Goal: Register for event/course

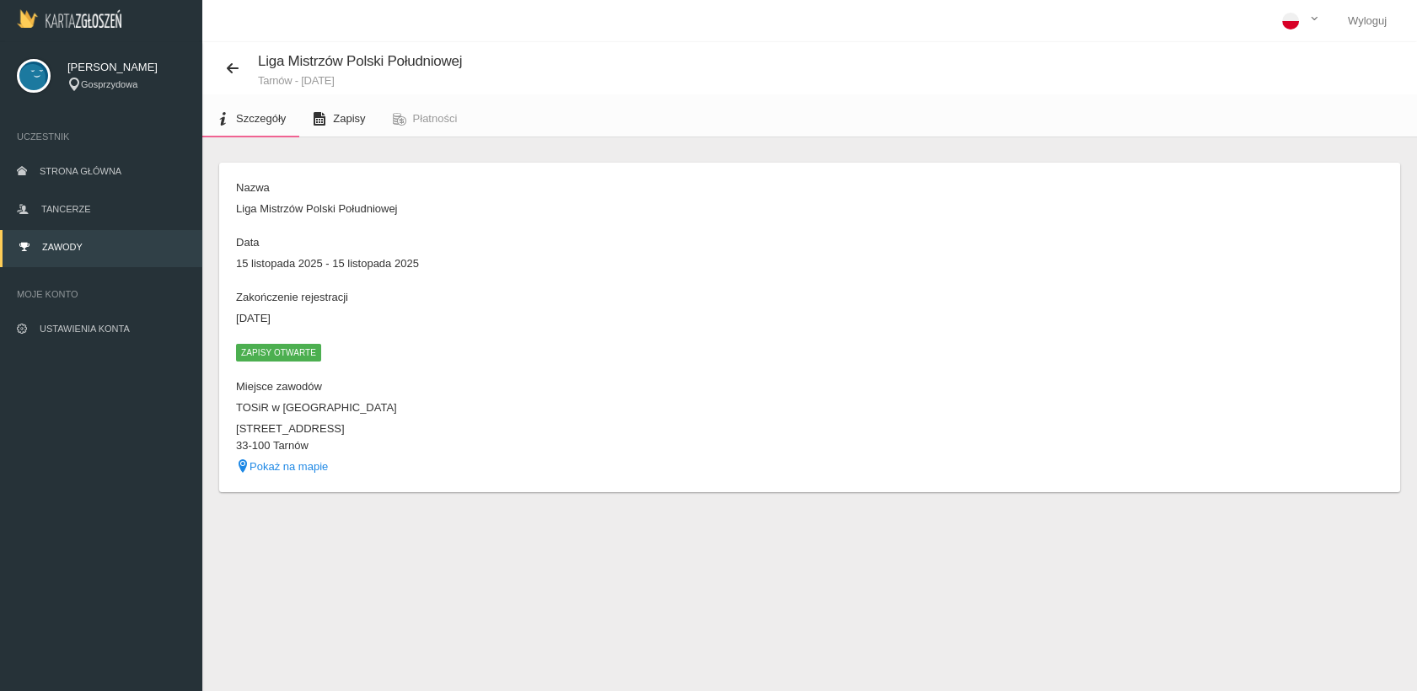
click at [357, 110] on link "Zapisy" at bounding box center [338, 118] width 79 height 37
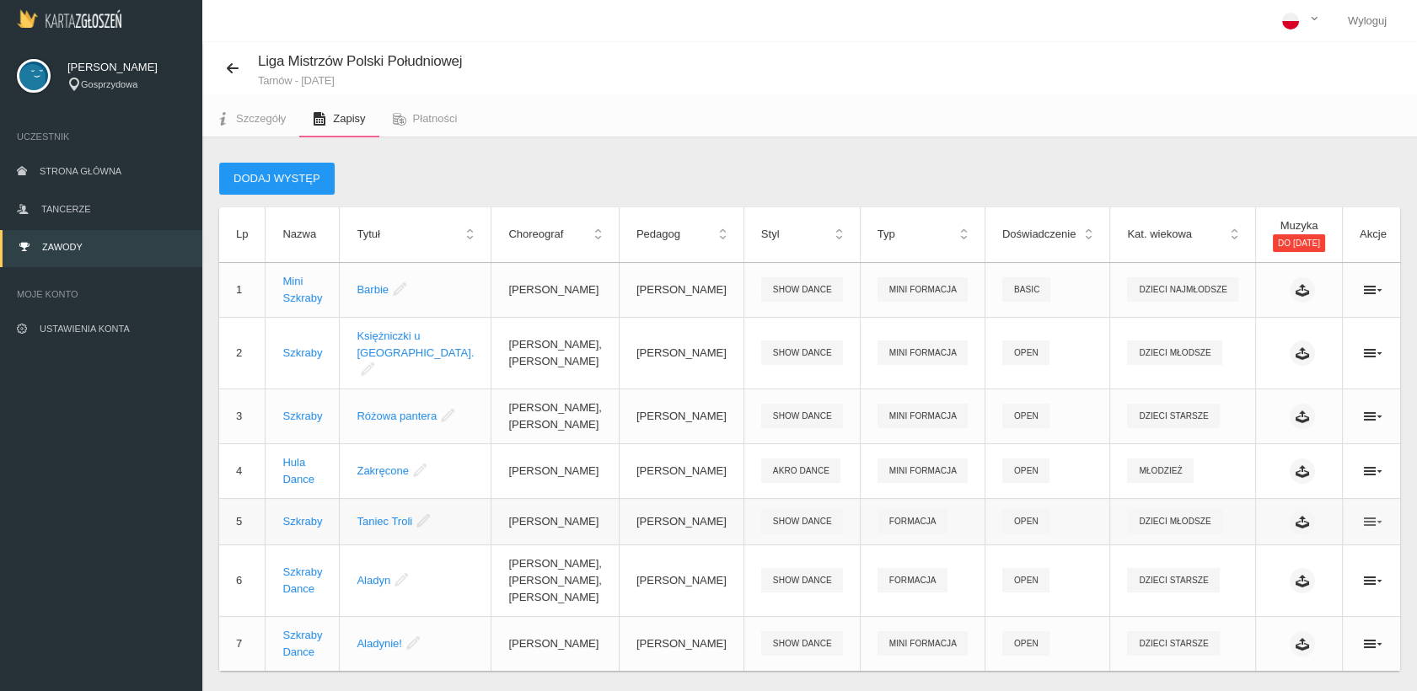
click at [1364, 515] on icon at bounding box center [1373, 521] width 19 height 13
click at [1241, 538] on link "Edytuj" at bounding box center [1273, 538] width 169 height 30
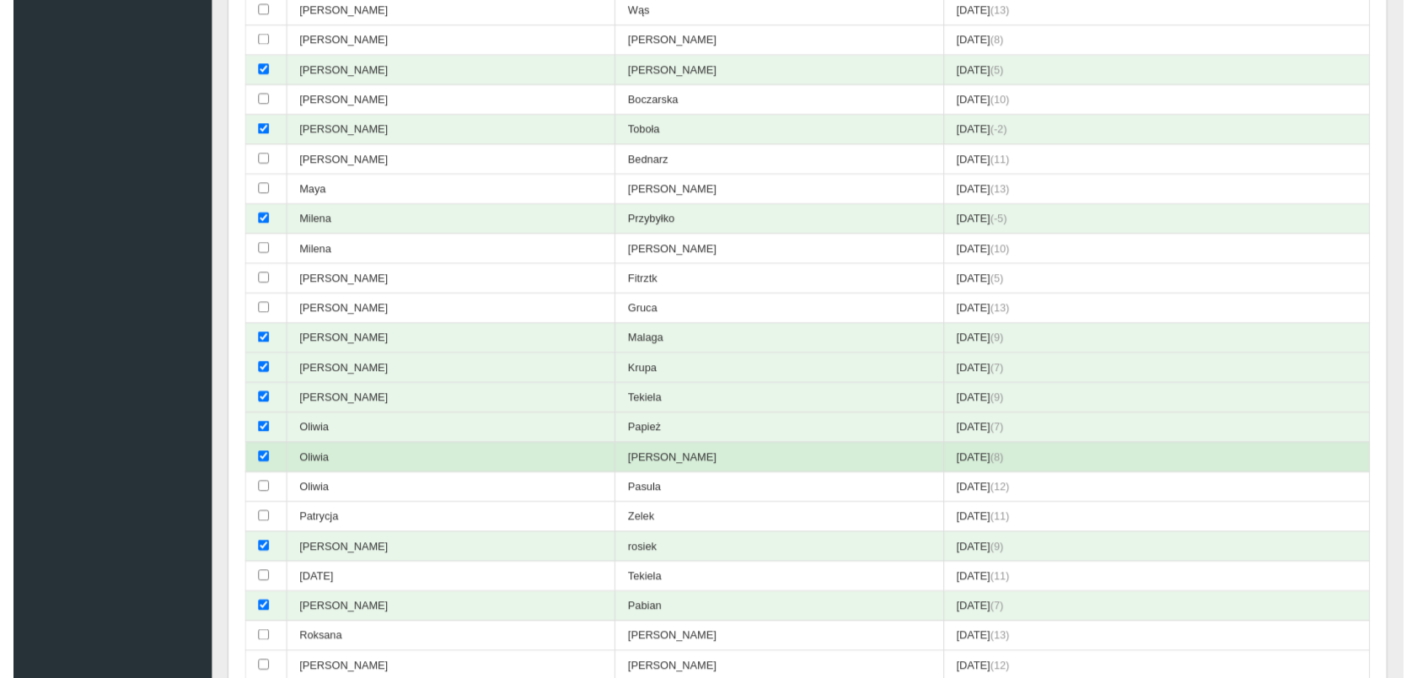
scroll to position [1124, 0]
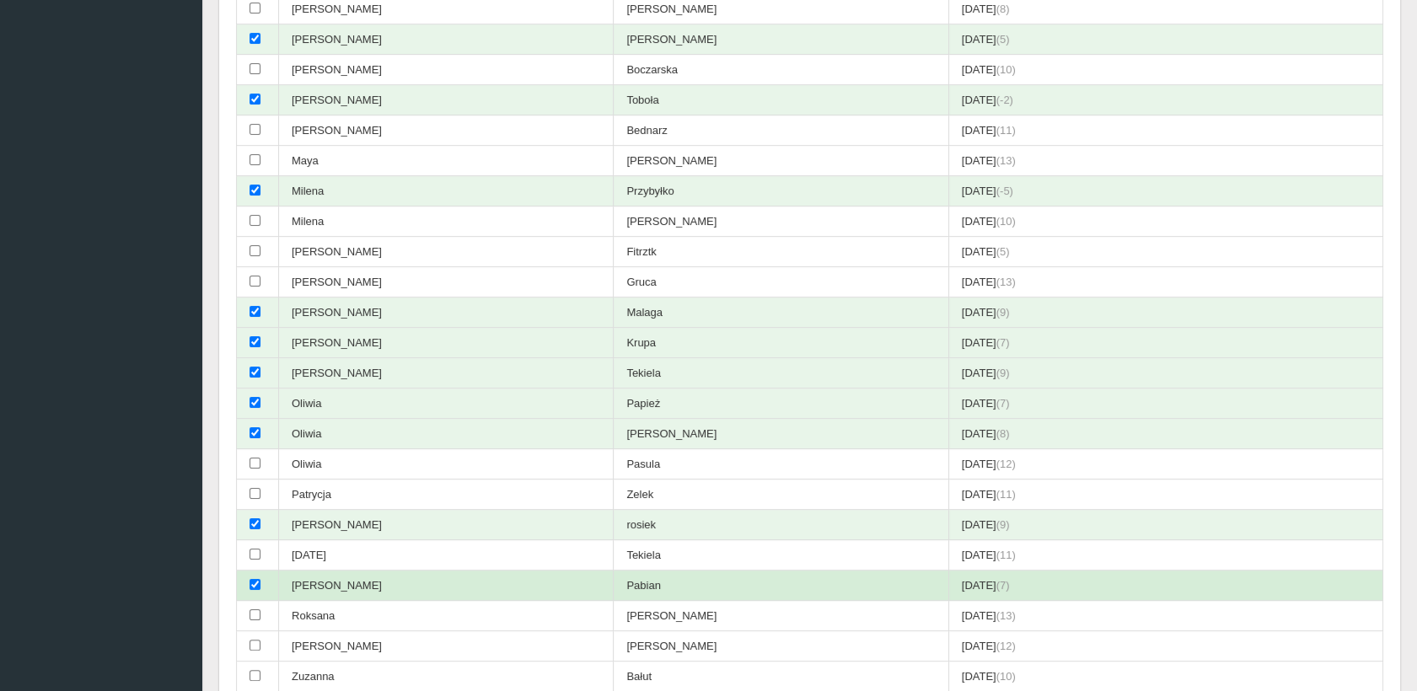
click at [252, 579] on input "checkbox" at bounding box center [255, 584] width 11 height 11
checkbox input "false"
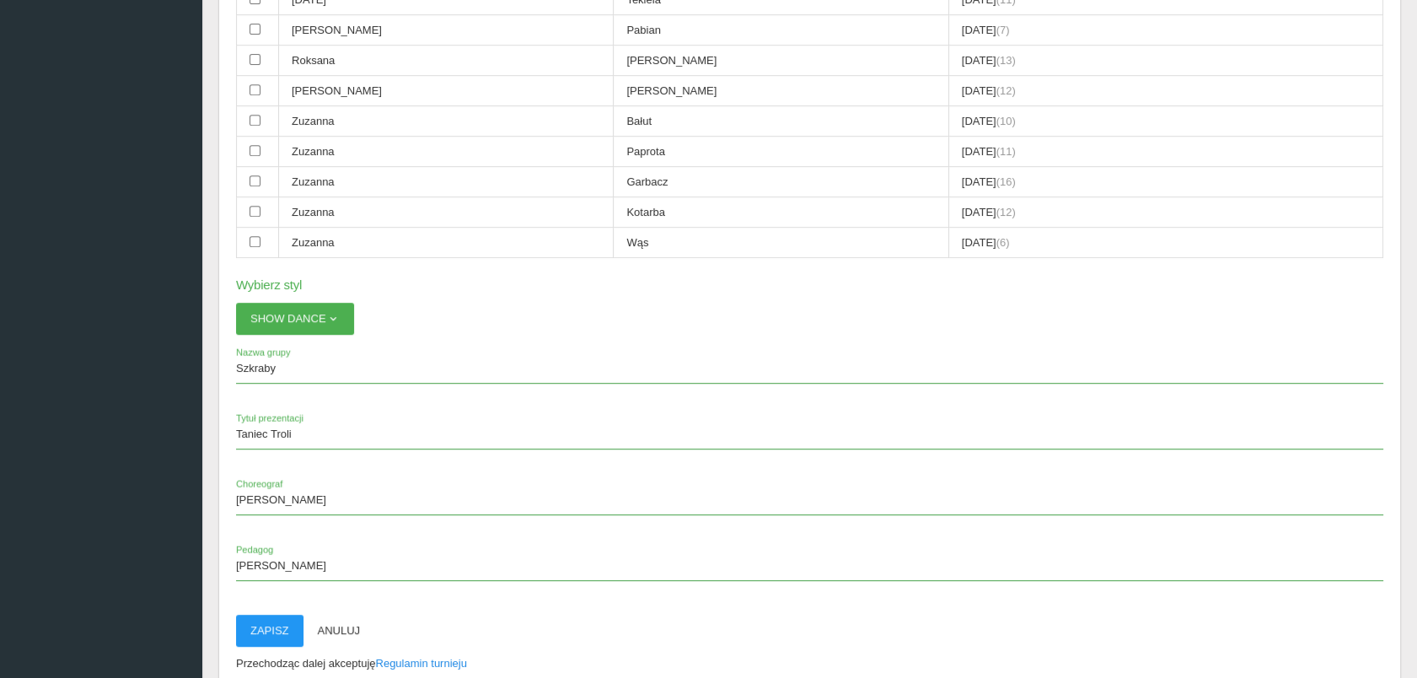
scroll to position [1780, 0]
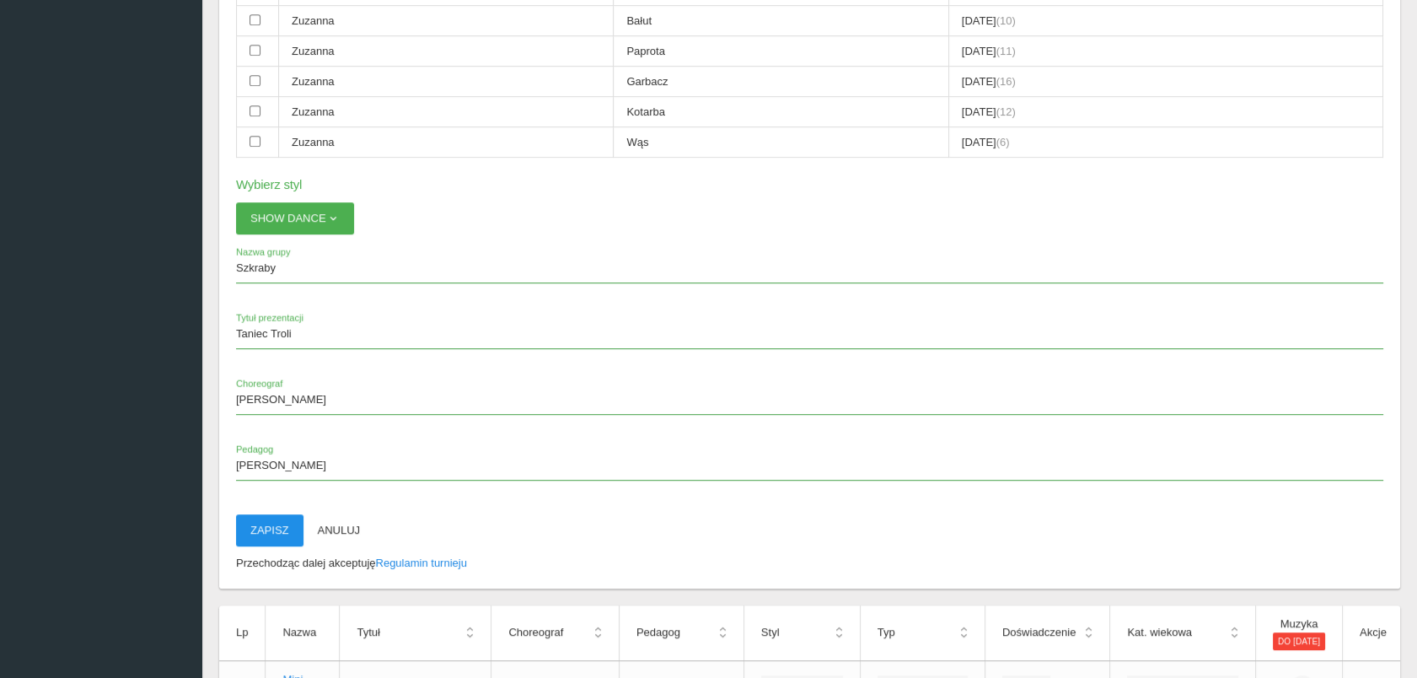
click at [273, 514] on button "Zapisz" at bounding box center [269, 530] width 67 height 32
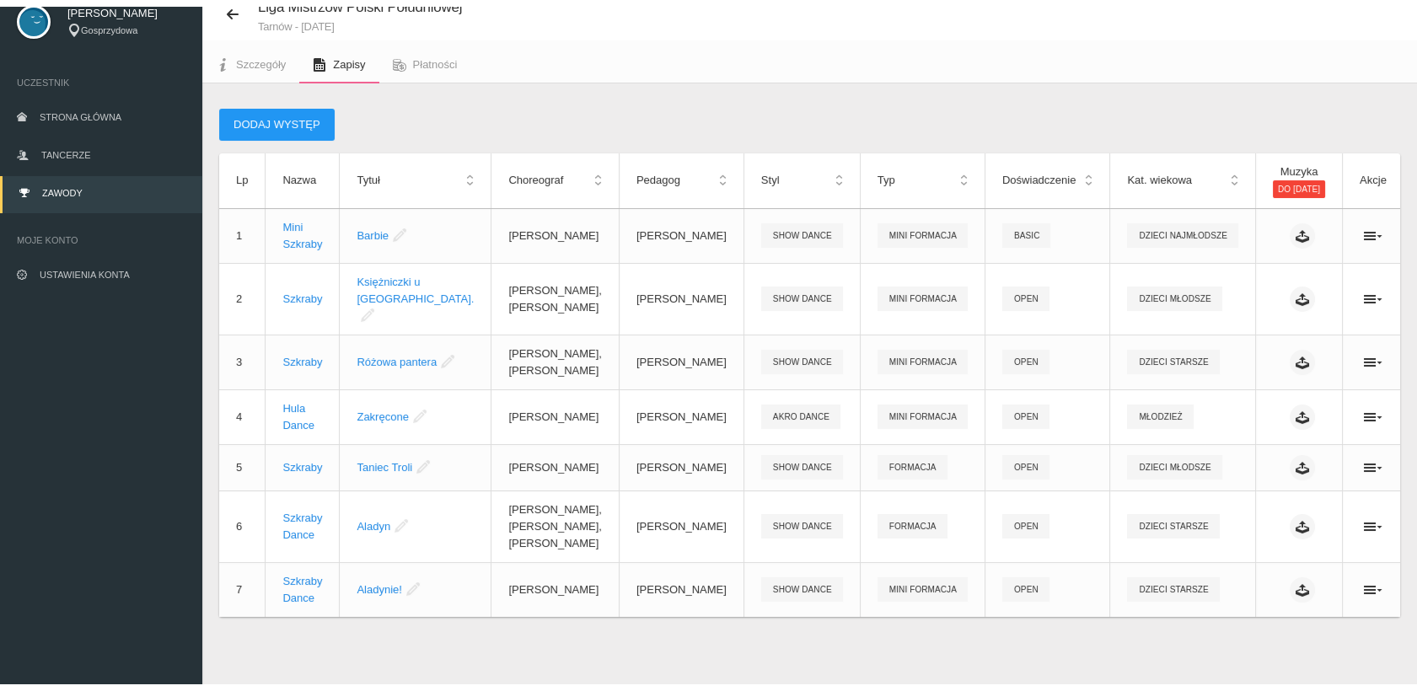
scroll to position [41, 0]
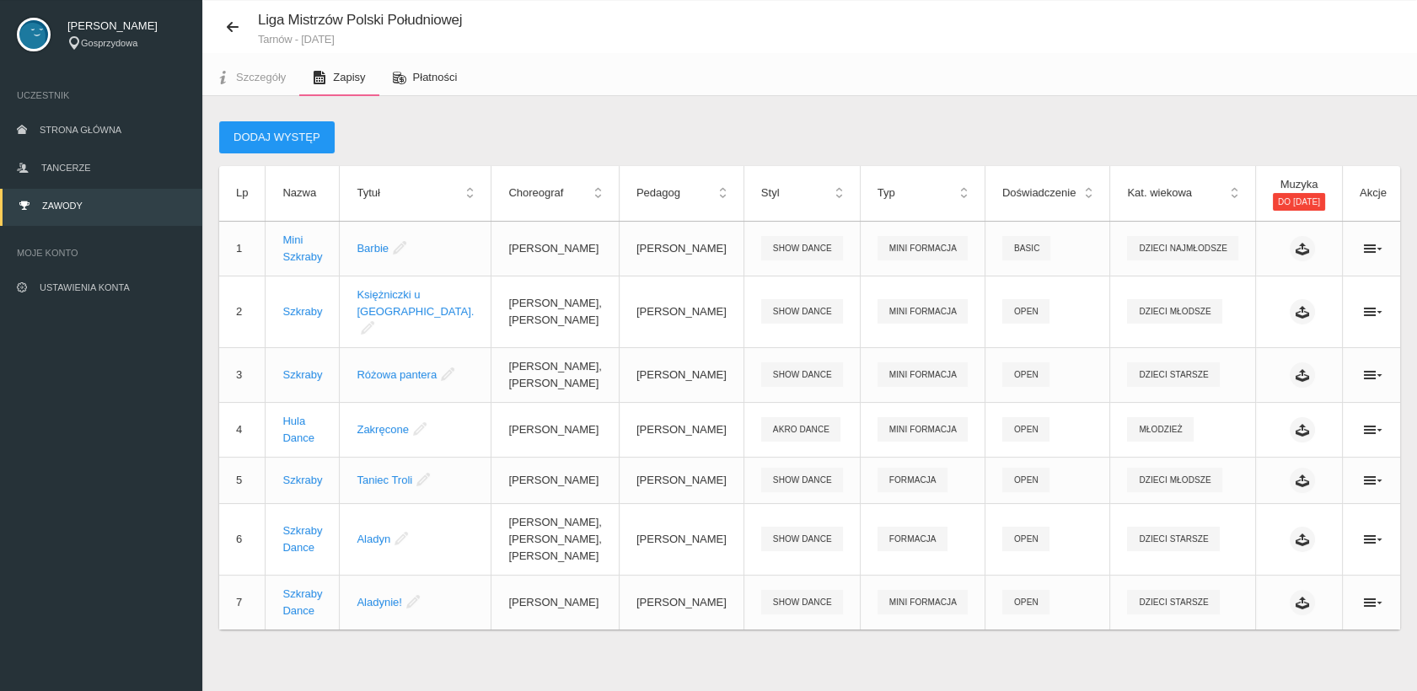
click at [424, 75] on span "Płatności" at bounding box center [435, 77] width 45 height 13
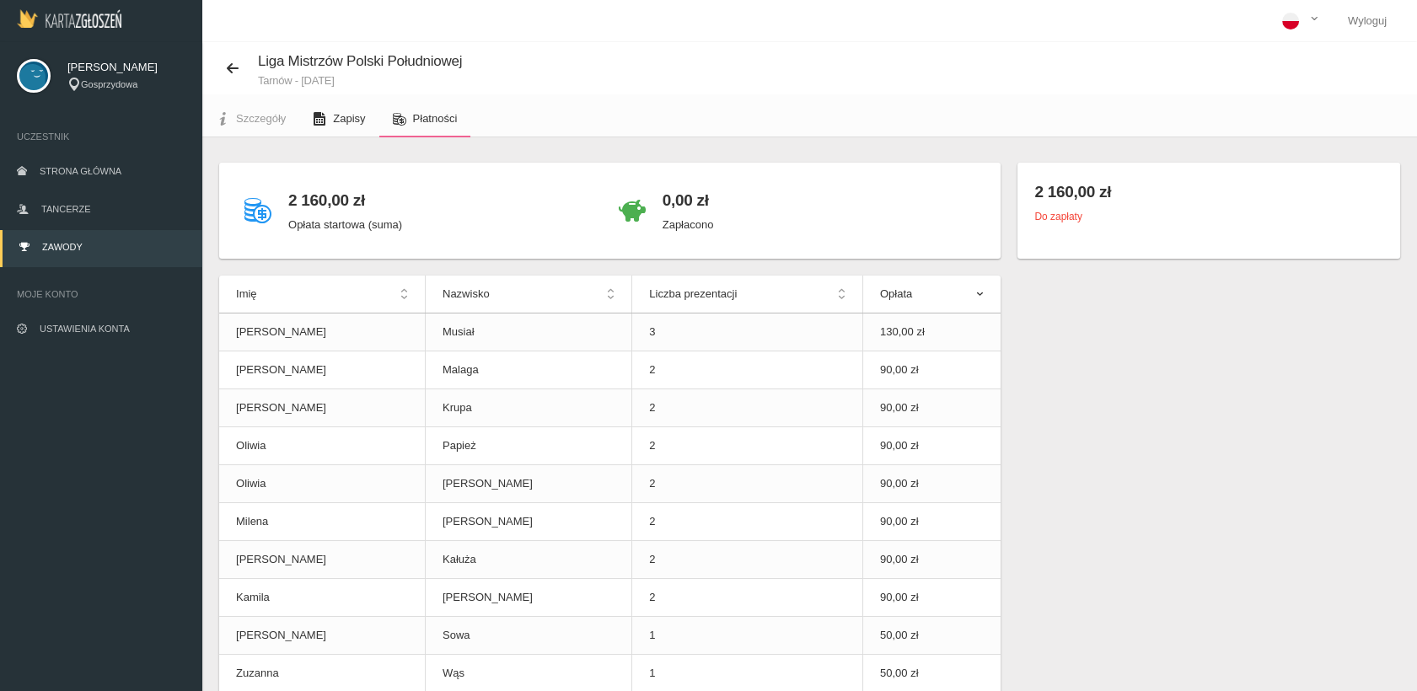
click at [337, 115] on span "Zapisy" at bounding box center [349, 118] width 32 height 13
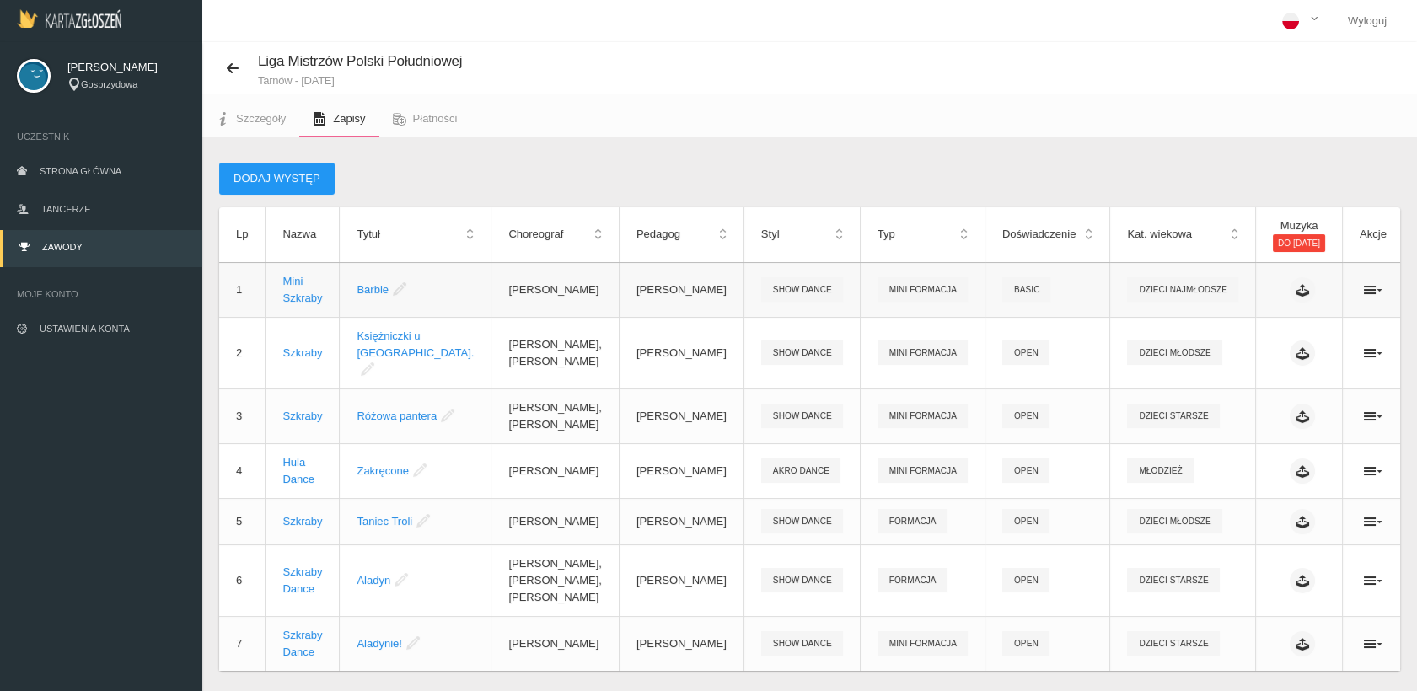
drag, startPoint x: 1352, startPoint y: 280, endPoint x: 1302, endPoint y: 302, distance: 55.1
click at [1352, 282] on td at bounding box center [1373, 289] width 61 height 55
click at [1364, 285] on icon at bounding box center [1373, 289] width 19 height 13
click at [1248, 314] on link "Edytuj" at bounding box center [1273, 320] width 169 height 30
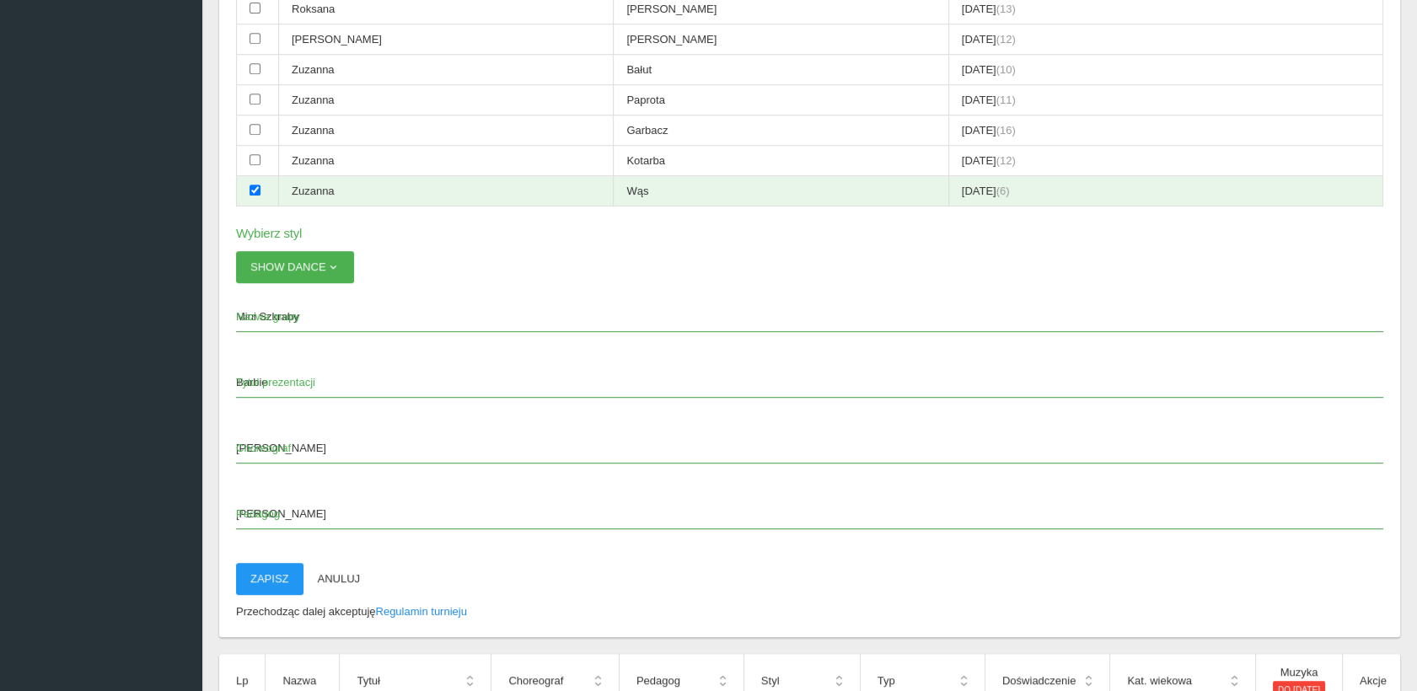
scroll to position [1824, 0]
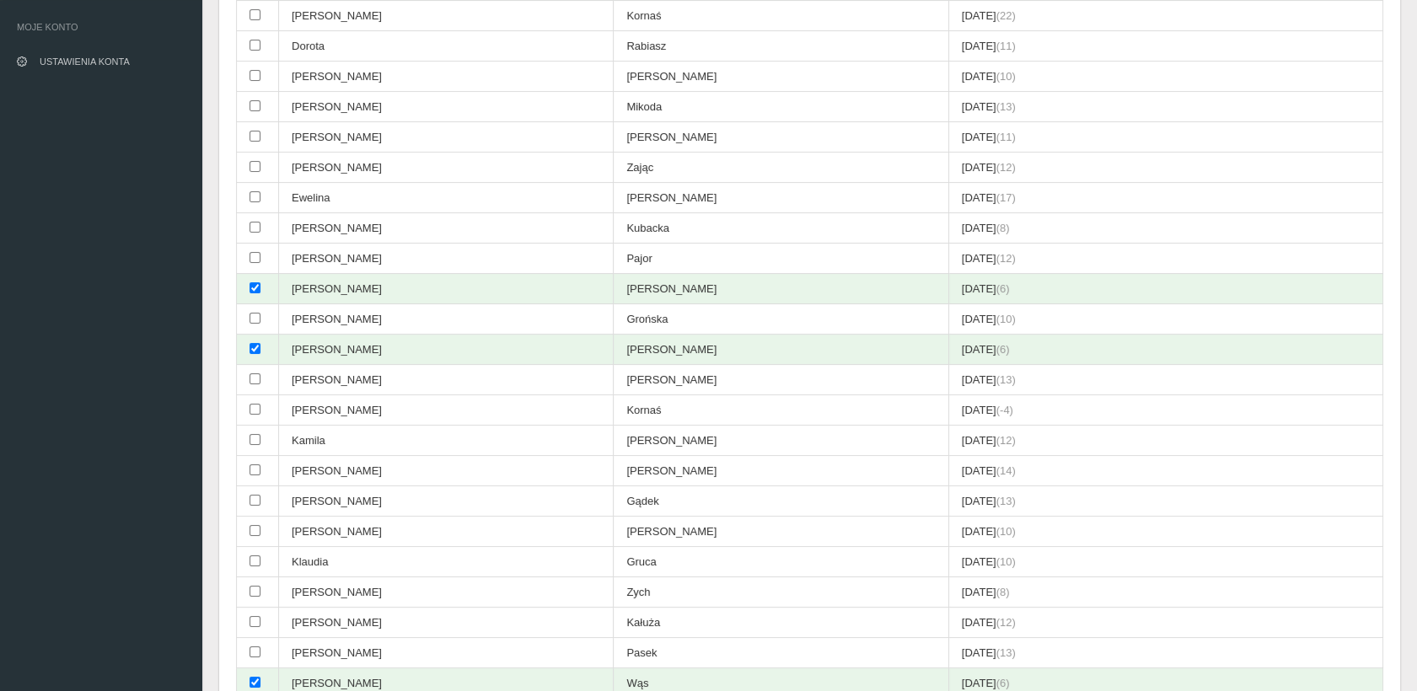
scroll to position [0, 0]
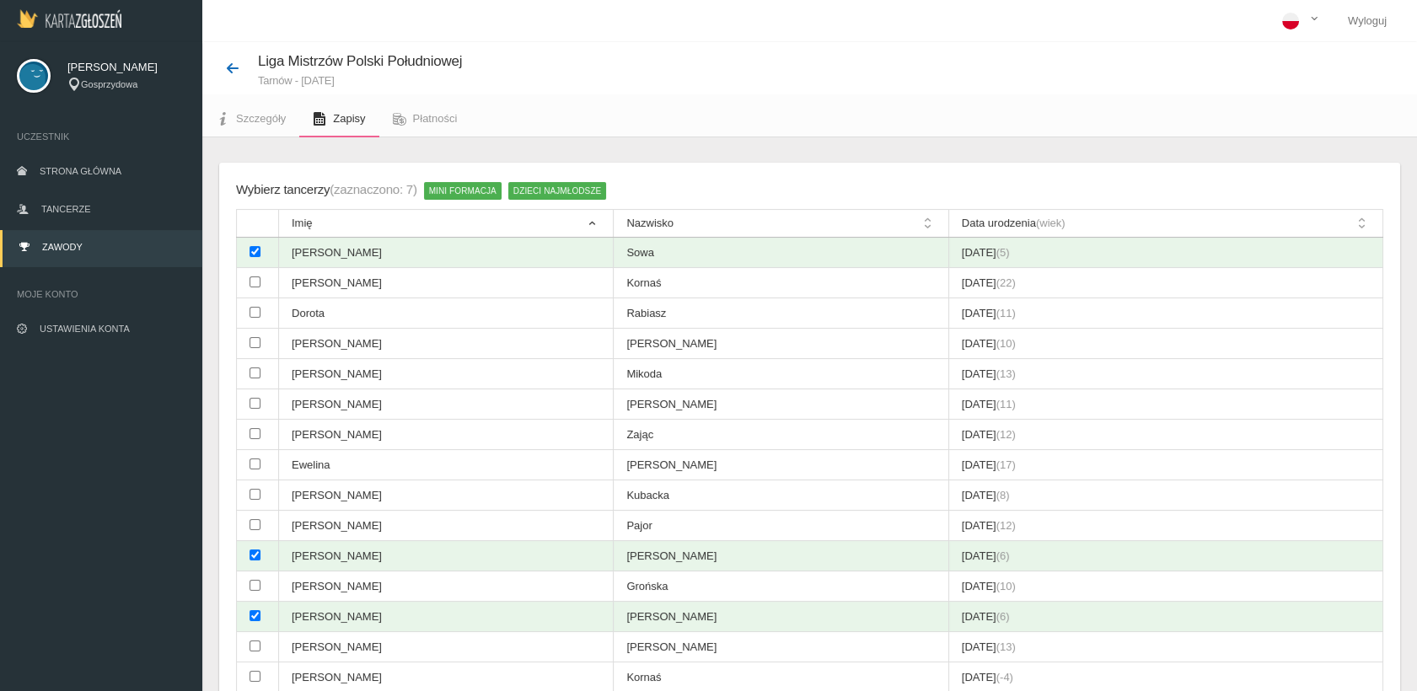
click at [229, 67] on icon at bounding box center [232, 68] width 13 height 13
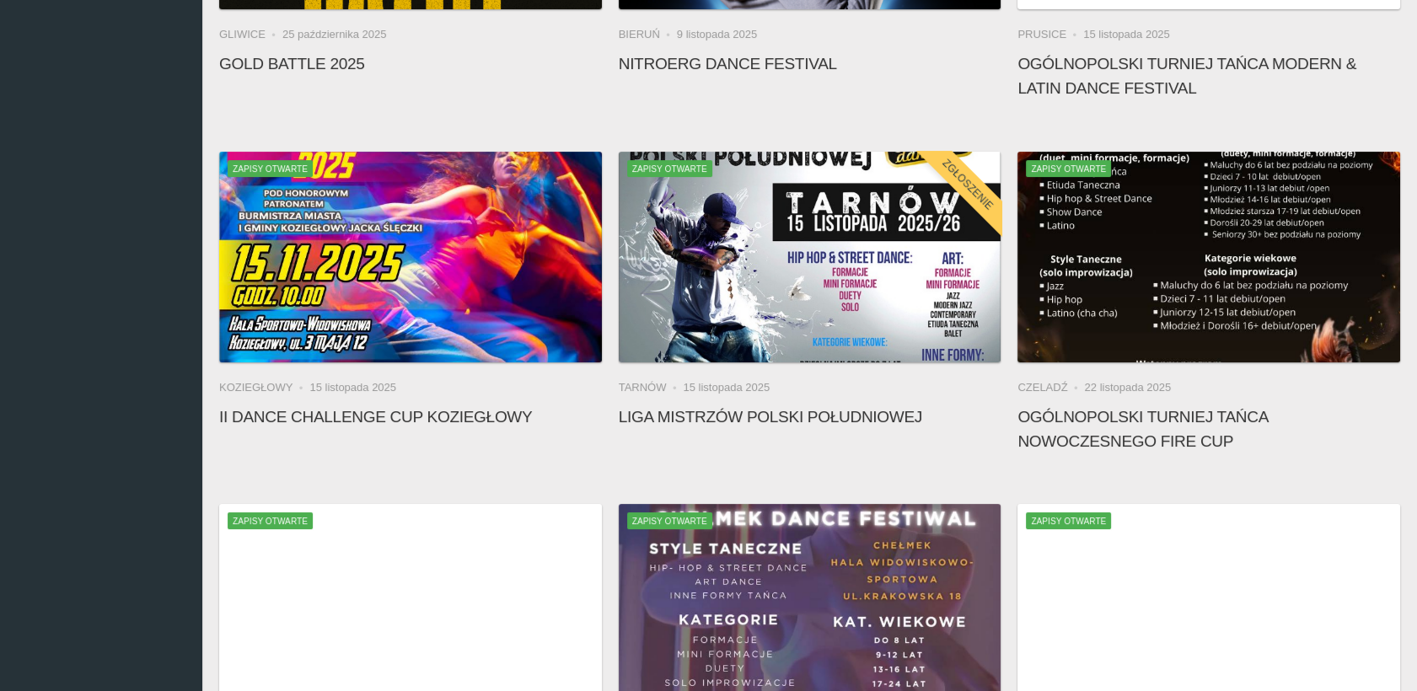
scroll to position [374, 0]
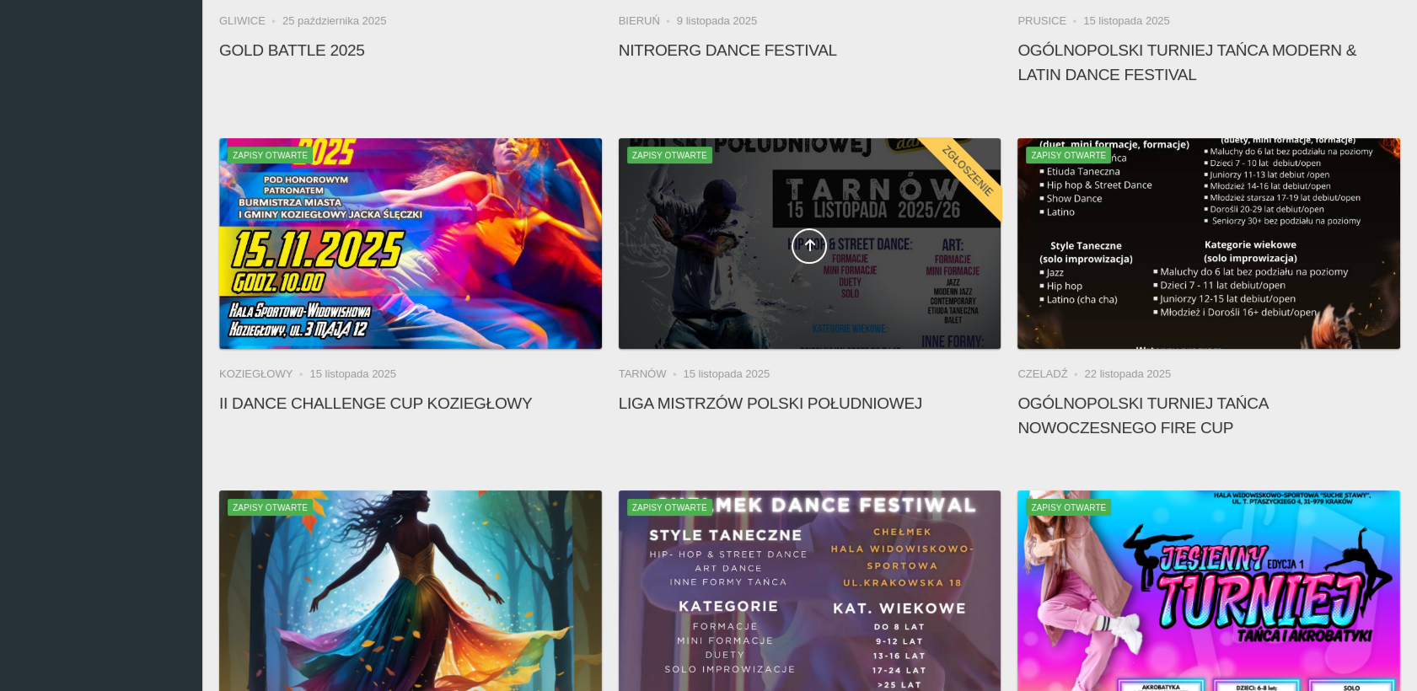
click at [757, 290] on div at bounding box center [810, 243] width 383 height 211
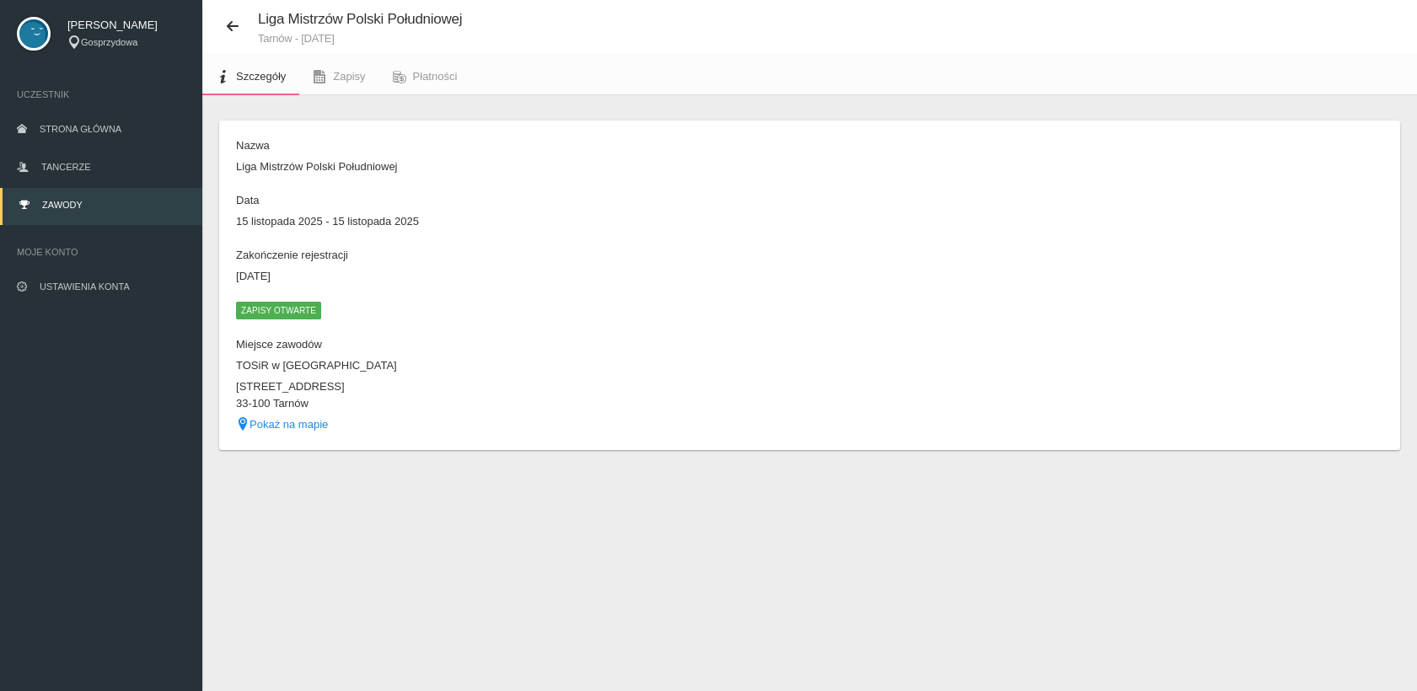
scroll to position [41, 0]
click at [351, 77] on span "Zapisy" at bounding box center [349, 77] width 32 height 13
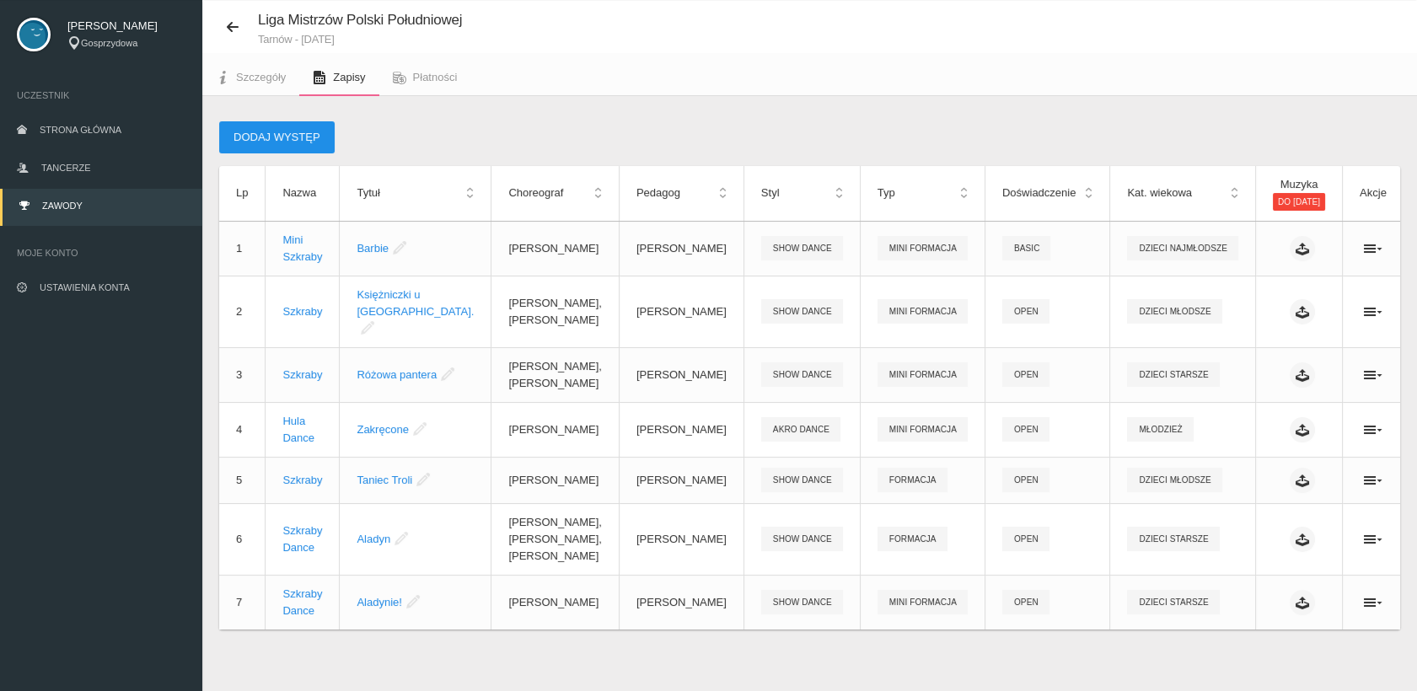
click at [291, 134] on button "Dodaj występ" at bounding box center [276, 137] width 115 height 32
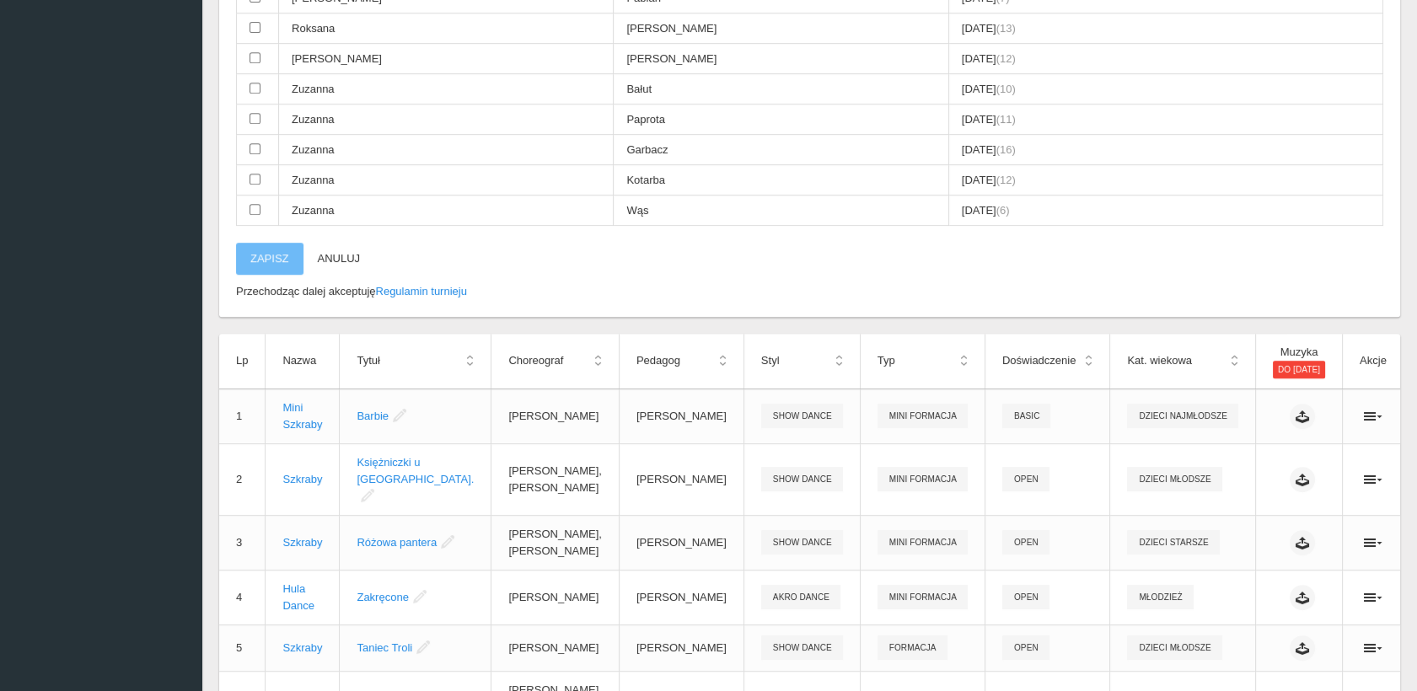
scroll to position [1390, 0]
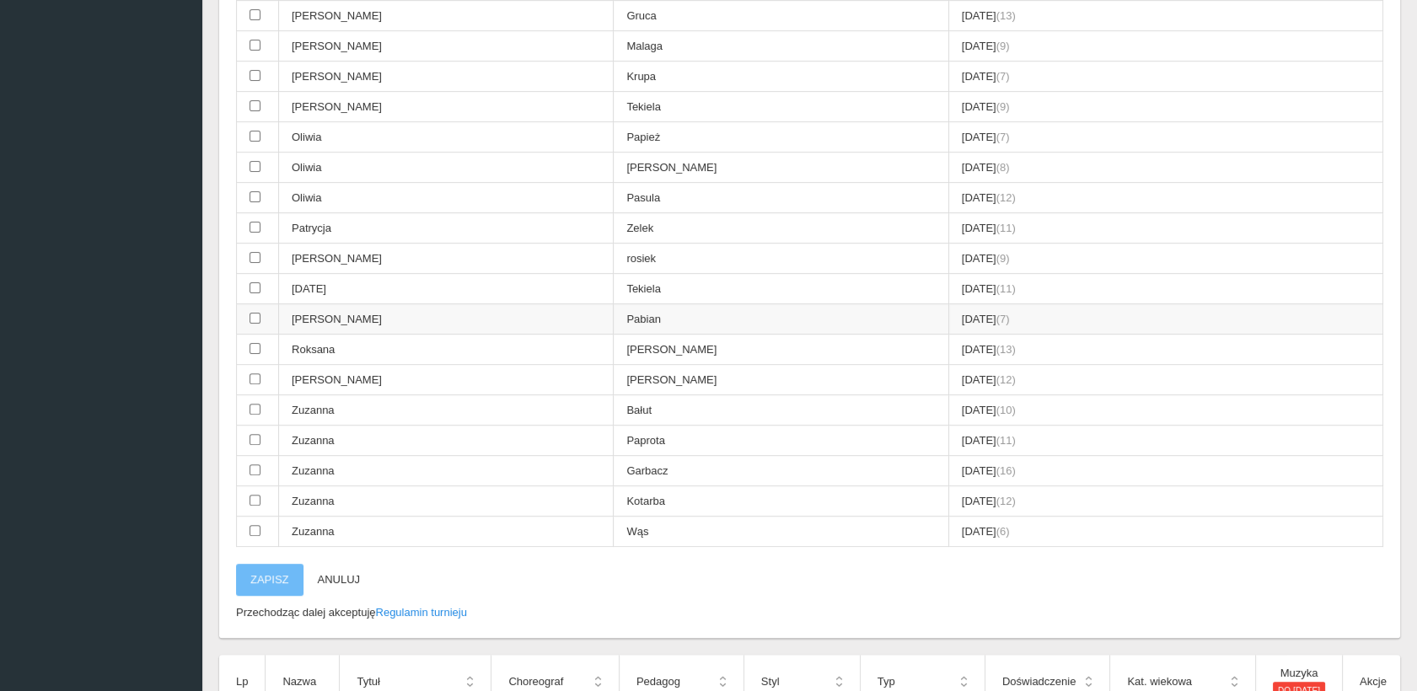
drag, startPoint x: 253, startPoint y: 270, endPoint x: 253, endPoint y: 290, distance: 20.2
click at [253, 282] on input "checkbox" at bounding box center [255, 287] width 11 height 11
checkbox input "true"
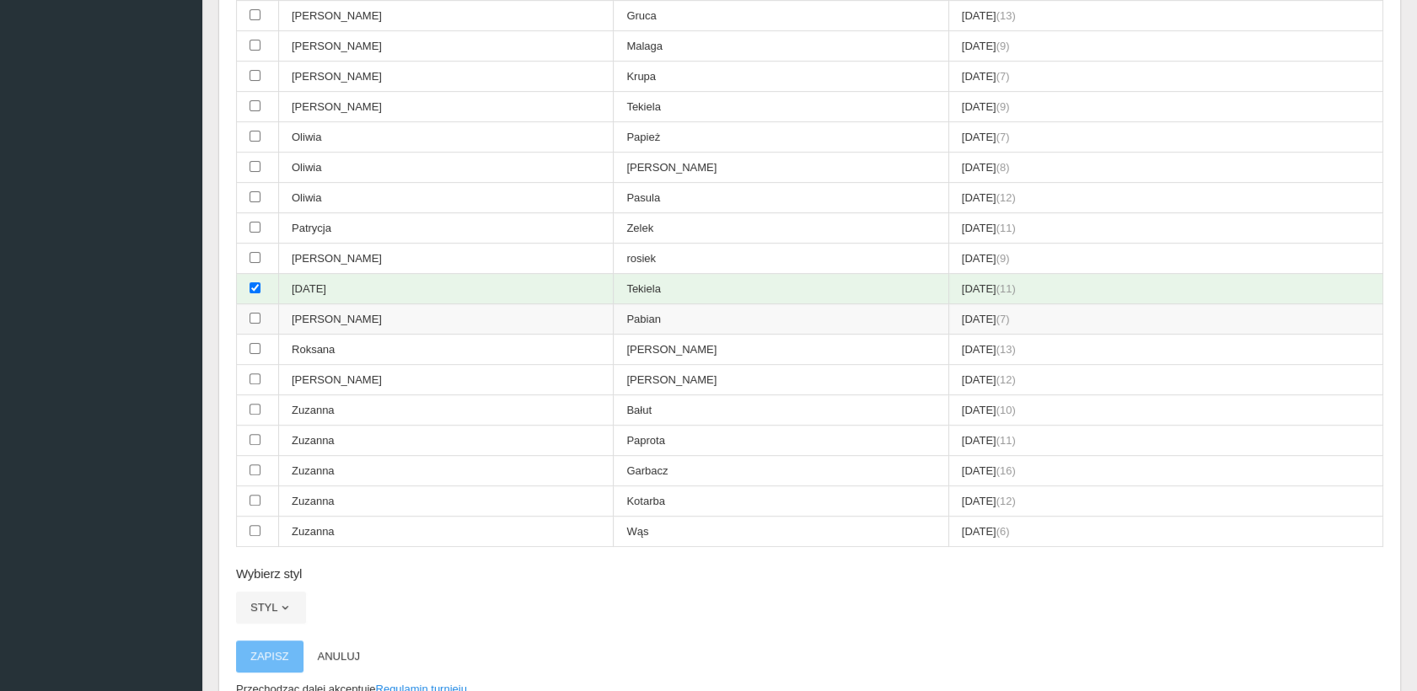
click at [252, 313] on input "checkbox" at bounding box center [255, 318] width 11 height 11
checkbox input "true"
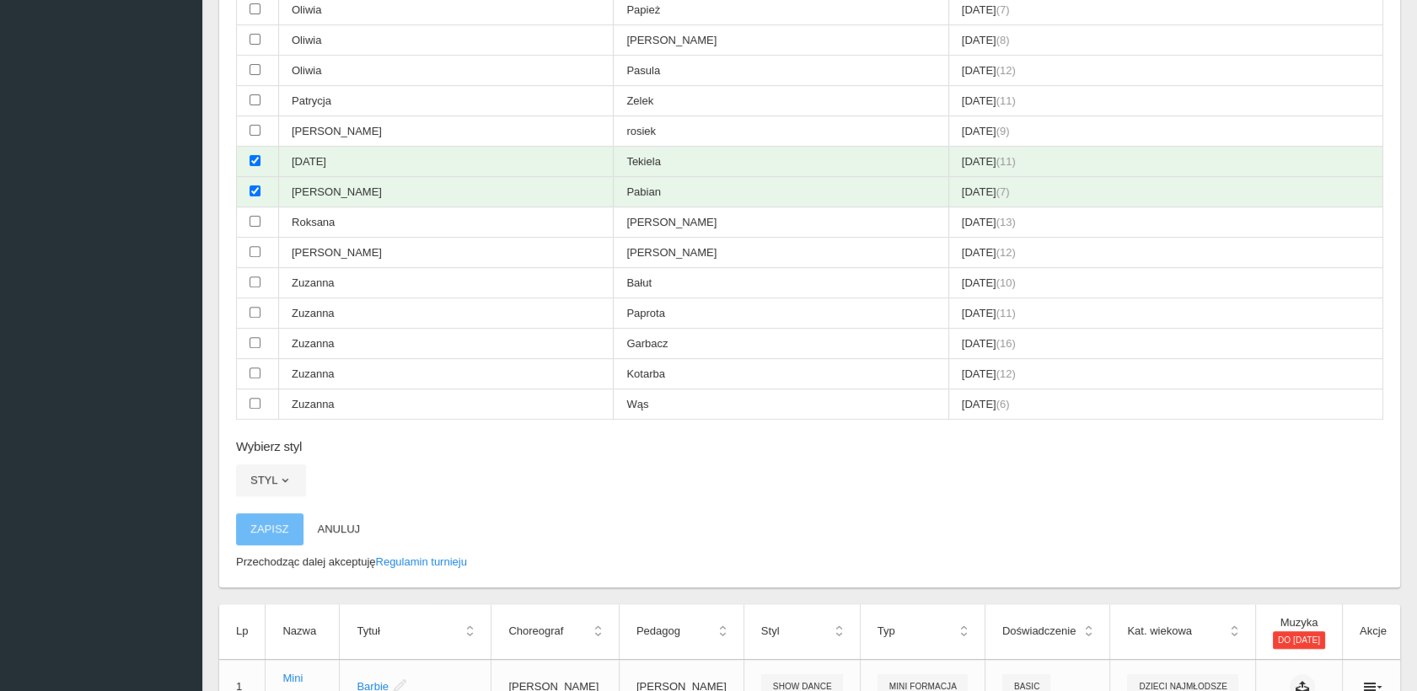
scroll to position [1859, 0]
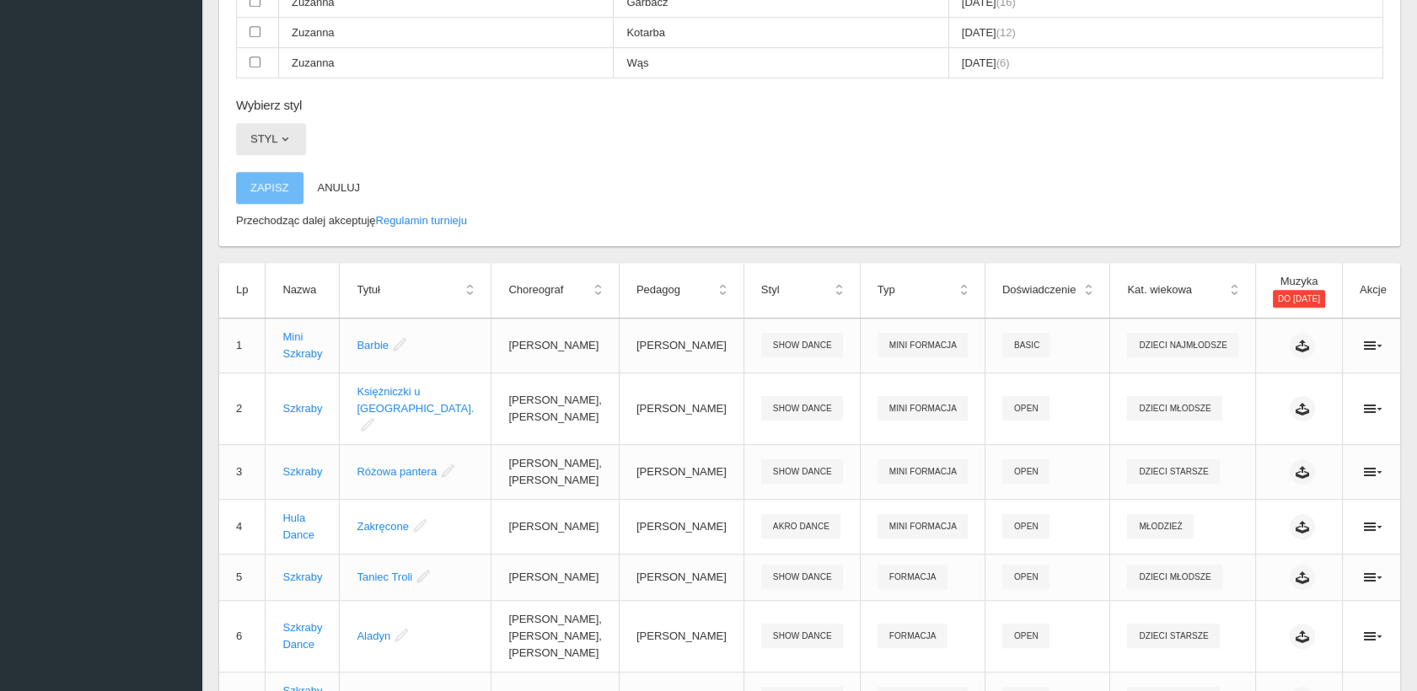
click at [278, 132] on span "button" at bounding box center [284, 138] width 13 height 13
click at [292, 164] on link "HIP HOP" at bounding box center [312, 179] width 152 height 30
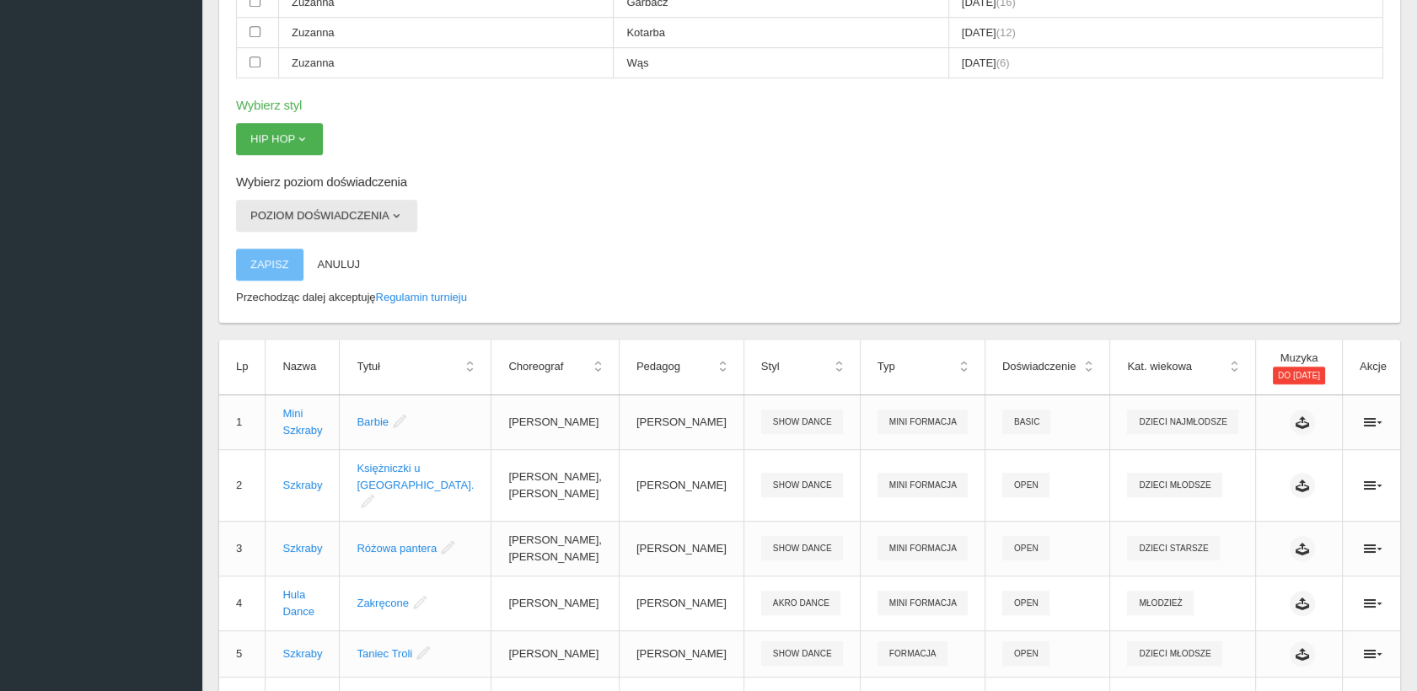
click at [371, 200] on button "Poziom doświadczenia" at bounding box center [326, 216] width 181 height 32
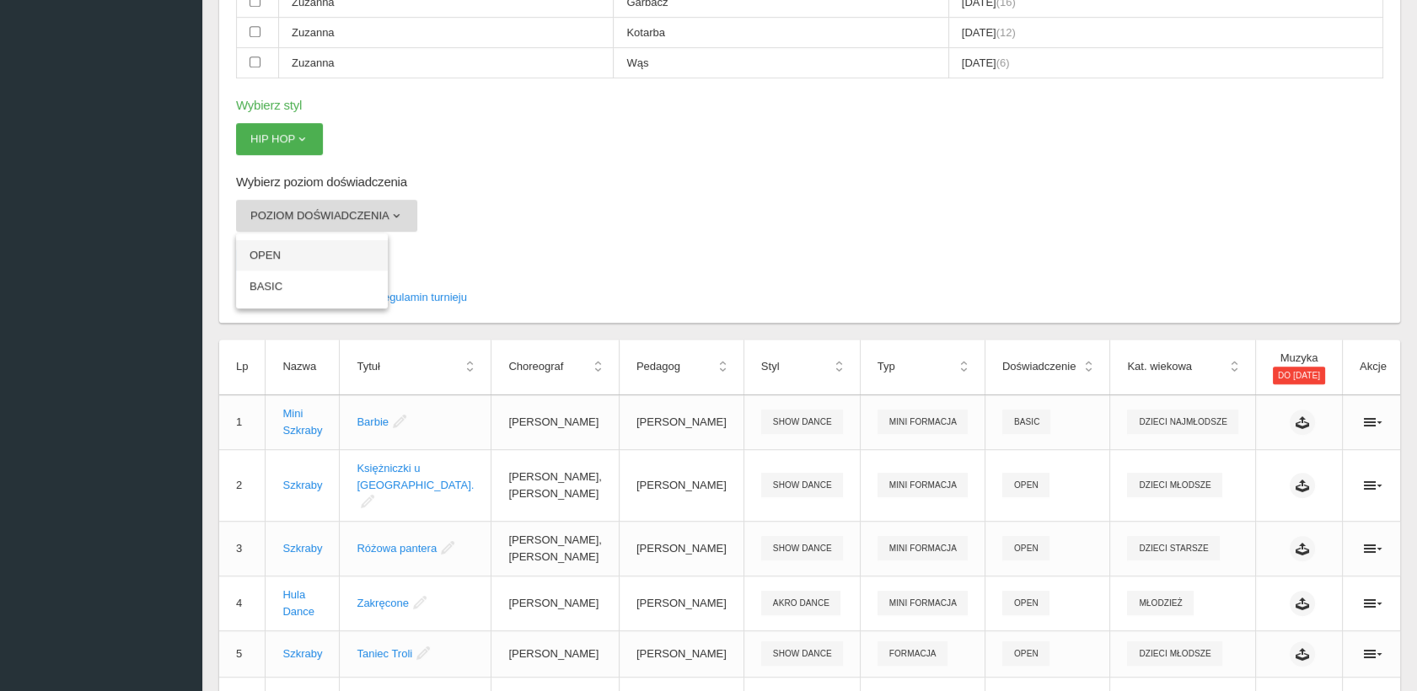
click at [309, 240] on link "OPEN" at bounding box center [312, 255] width 152 height 30
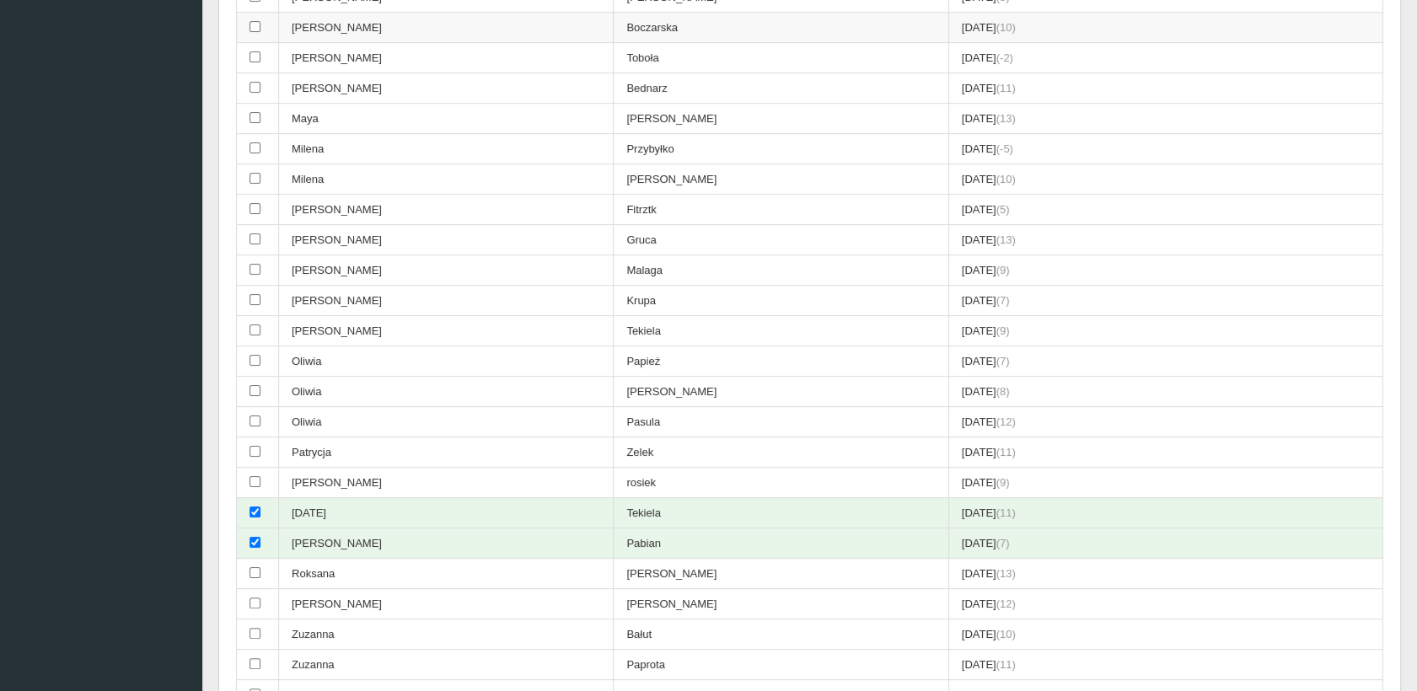
scroll to position [922, 0]
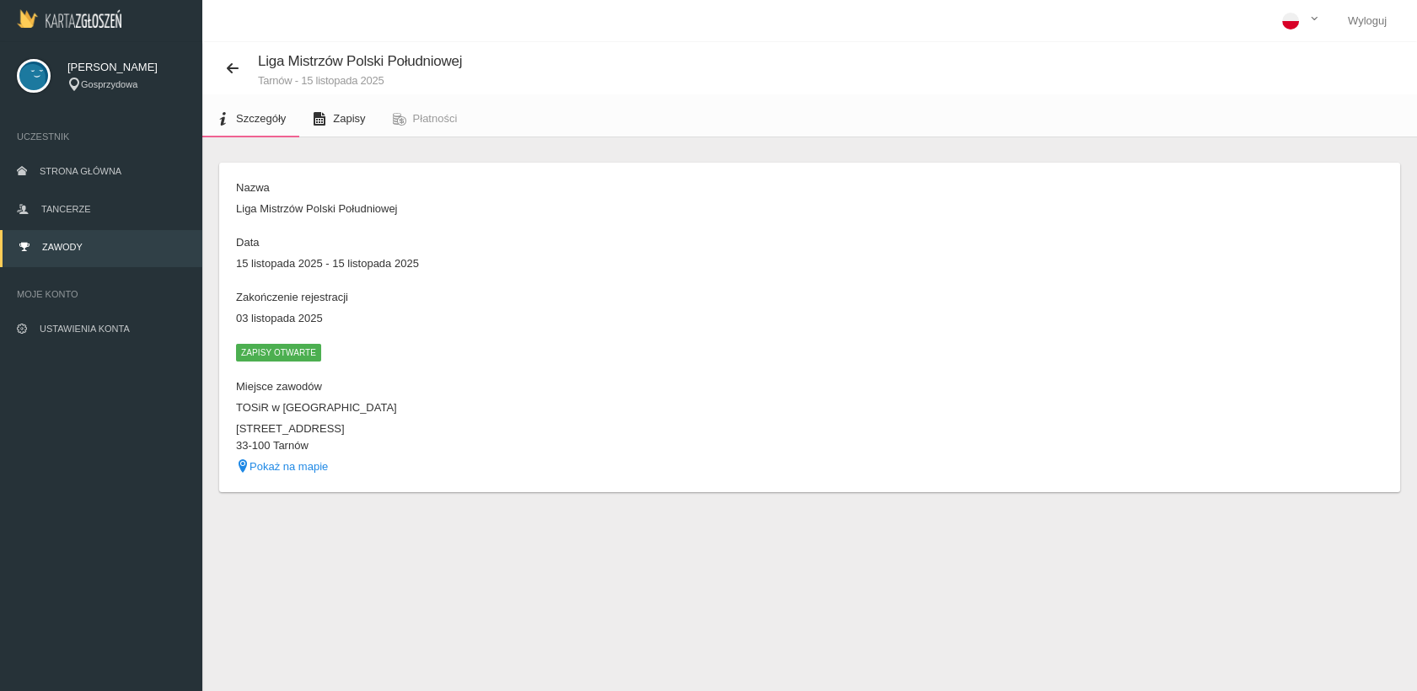
click at [342, 116] on span "Zapisy" at bounding box center [349, 118] width 32 height 13
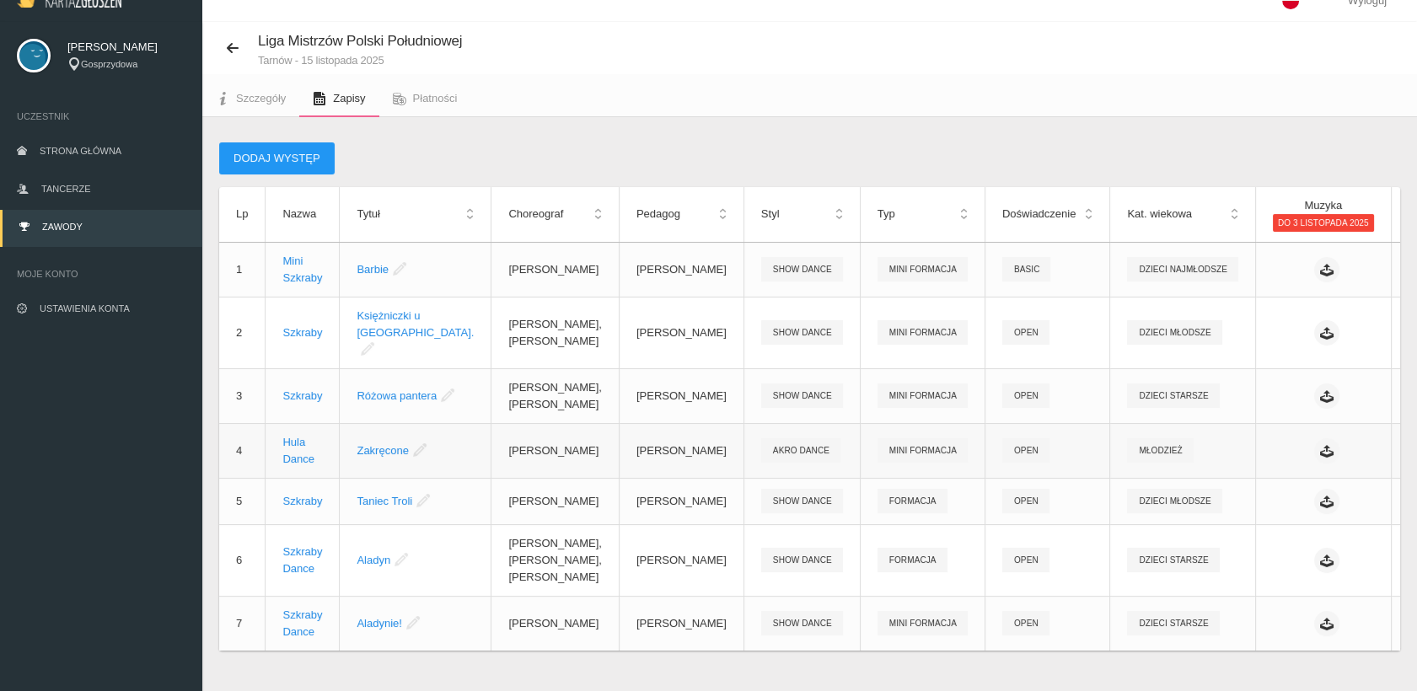
scroll to position [41, 0]
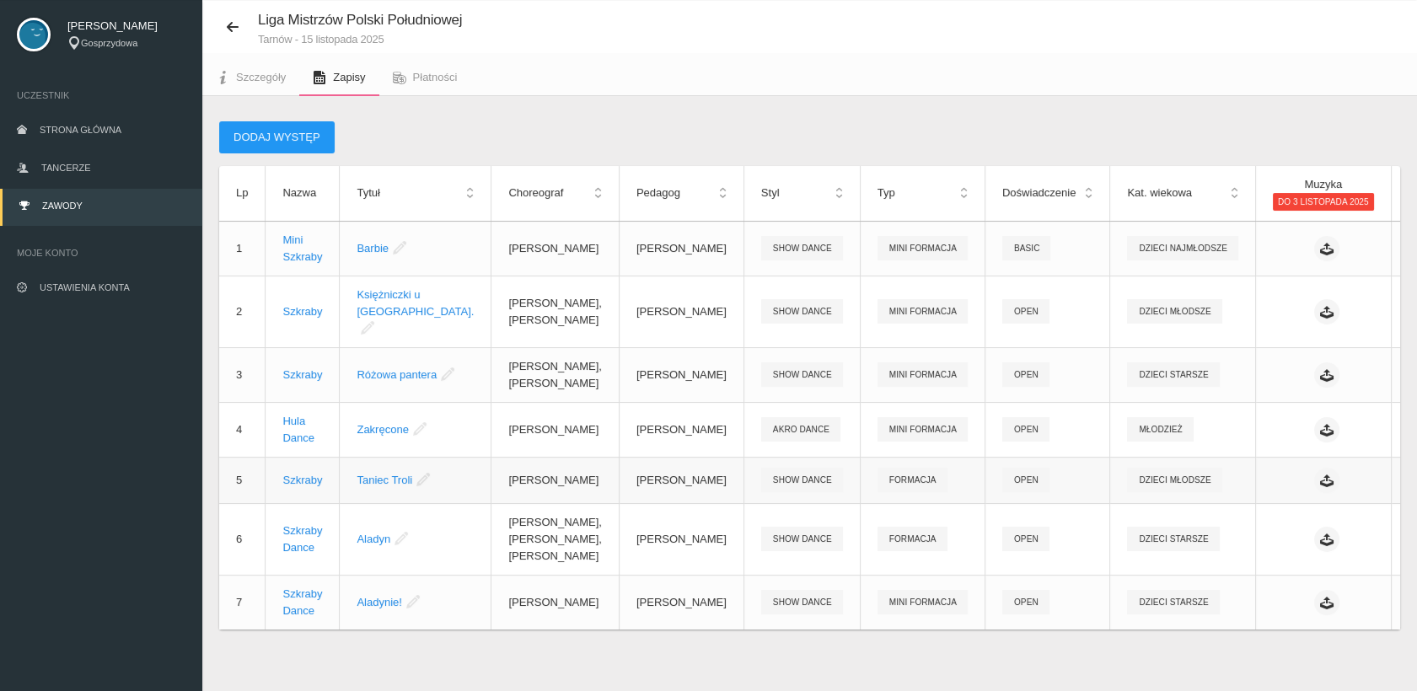
click at [1412, 474] on icon at bounding box center [1421, 480] width 19 height 13
click at [1234, 493] on link "Edytuj" at bounding box center [1273, 497] width 169 height 30
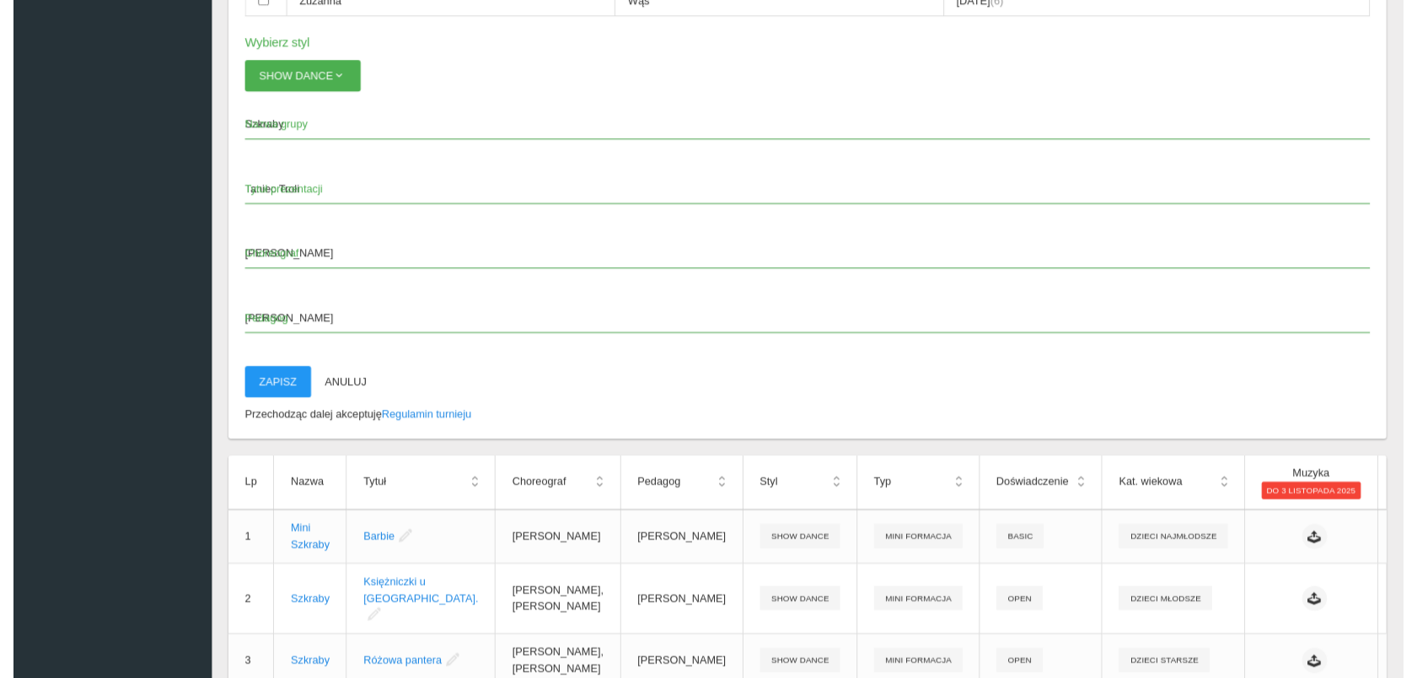
scroll to position [1918, 0]
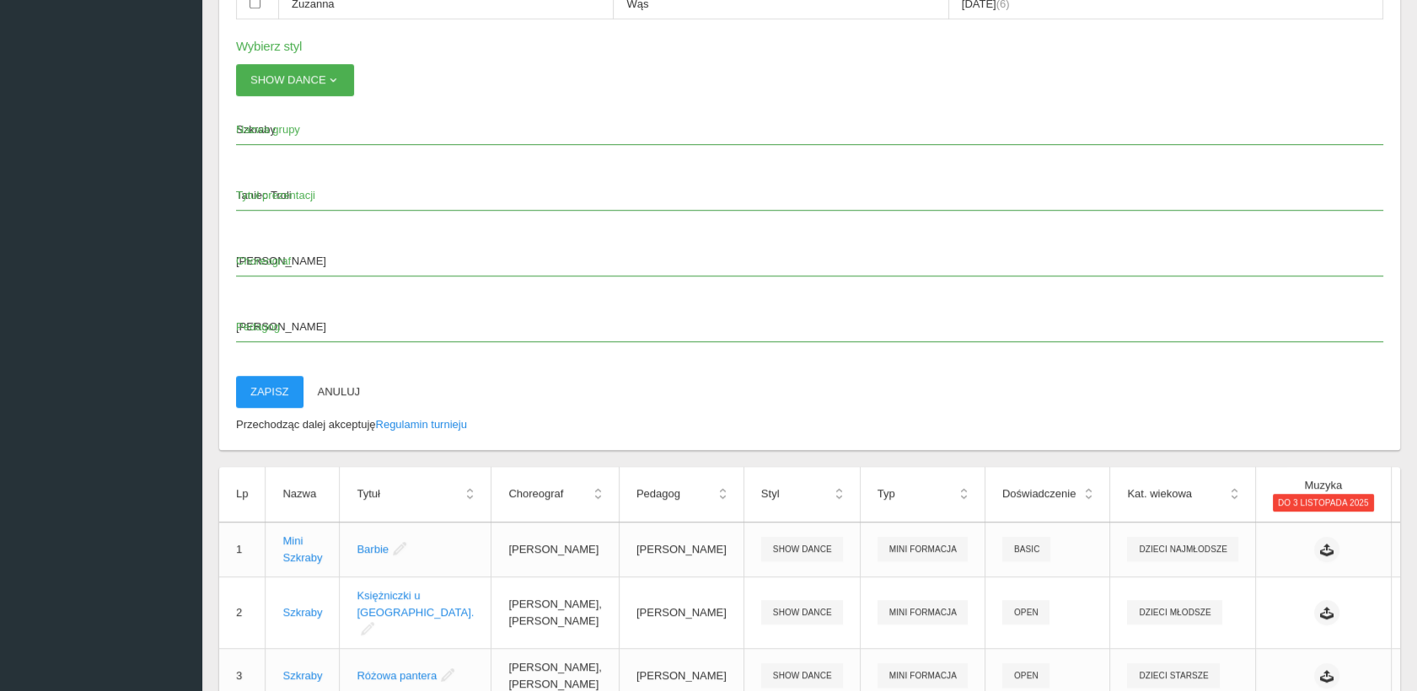
drag, startPoint x: 342, startPoint y: 302, endPoint x: 303, endPoint y: 303, distance: 39.7
click at [289, 319] on span "Pedagog" at bounding box center [801, 327] width 1130 height 17
click at [289, 310] on input "[PERSON_NAME]" at bounding box center [809, 326] width 1147 height 32
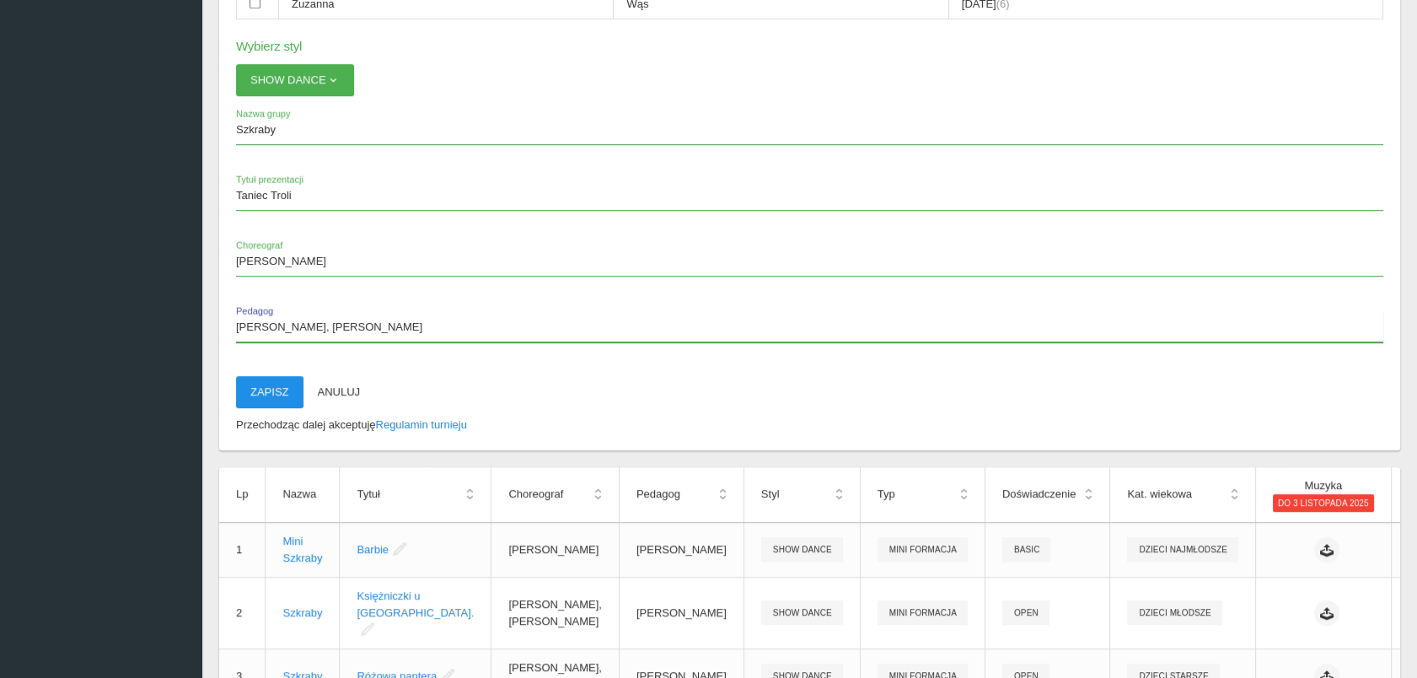
type input "[PERSON_NAME], [PERSON_NAME]"
drag, startPoint x: 273, startPoint y: 368, endPoint x: 808, endPoint y: 86, distance: 604.1
click at [274, 376] on button "Zapisz" at bounding box center [269, 392] width 67 height 32
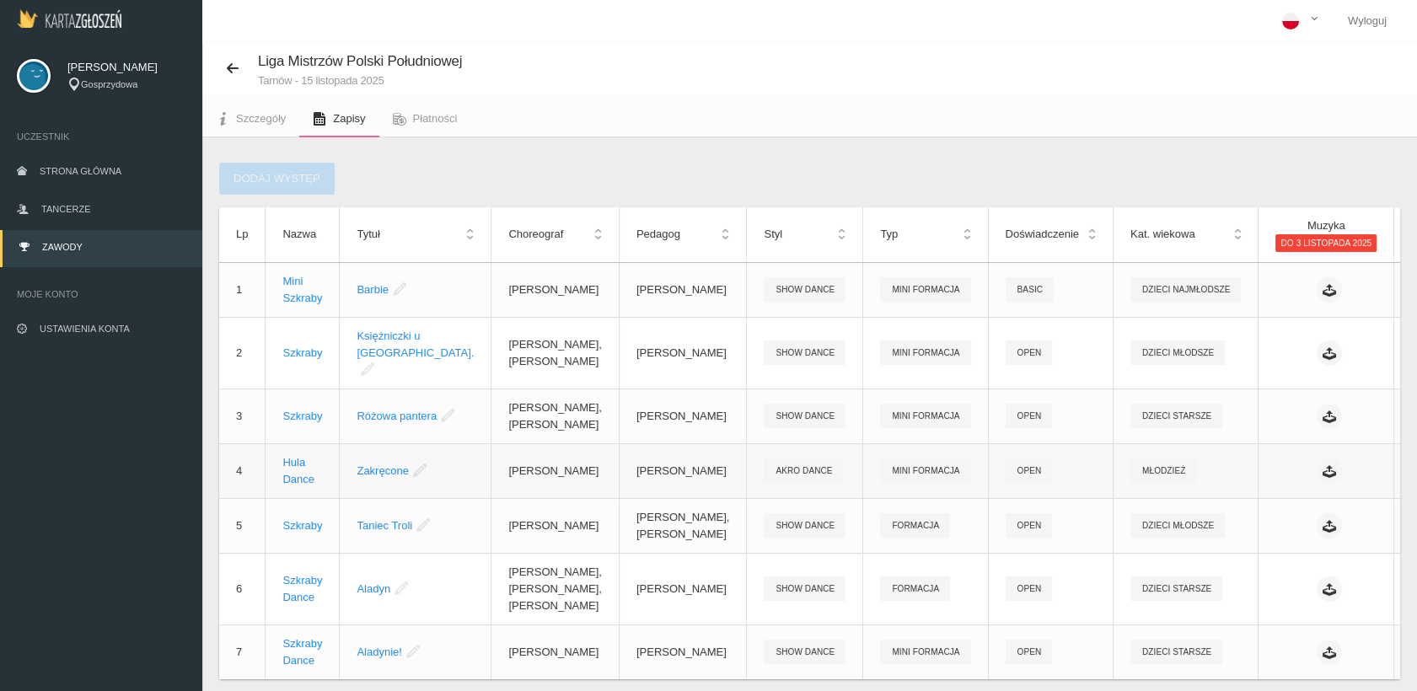
scroll to position [54, 0]
